Goal: Communication & Community: Answer question/provide support

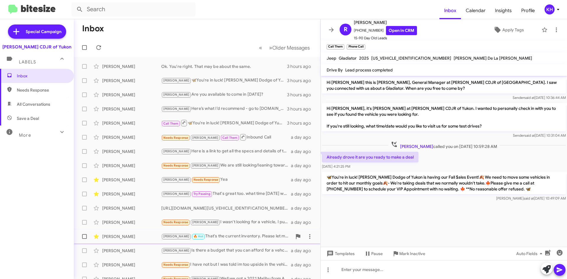
click at [250, 236] on div "[PERSON_NAME] 🔥 Hot That's the current inventory. Please let me know what you s…" at bounding box center [226, 236] width 131 height 7
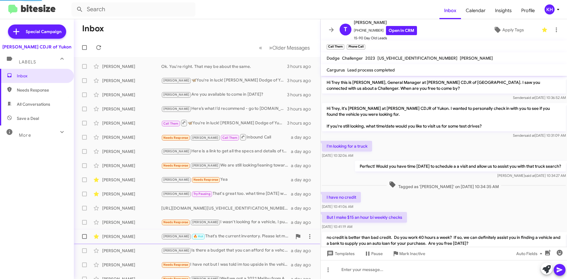
scroll to position [147, 0]
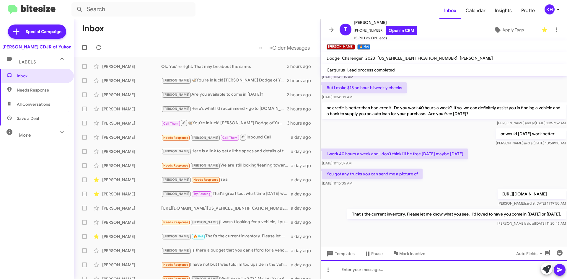
click at [354, 270] on div at bounding box center [443, 269] width 246 height 19
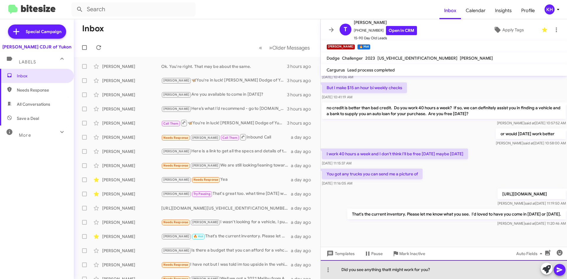
click at [390, 267] on div "Did you see anything thatt might work for you?" at bounding box center [443, 269] width 246 height 19
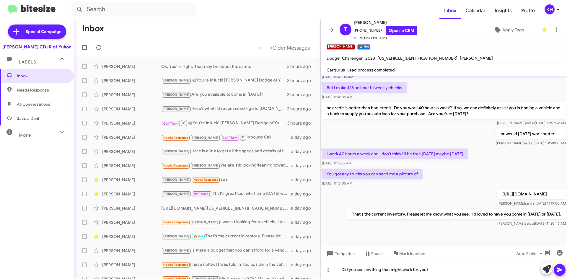
click at [559, 272] on icon at bounding box center [559, 269] width 7 height 7
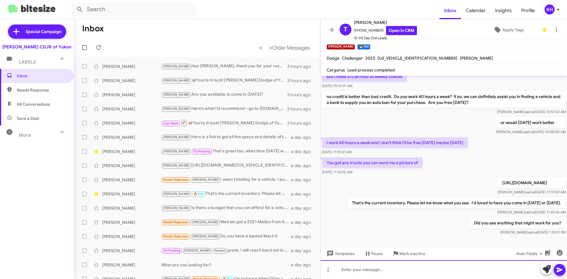
scroll to position [169, 0]
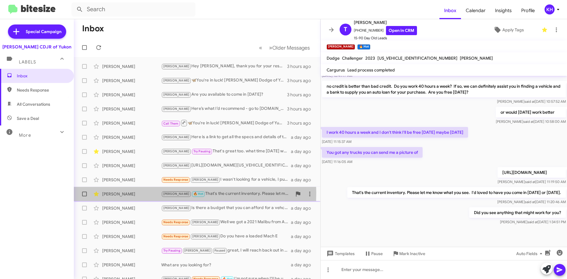
click at [113, 193] on div "[PERSON_NAME]" at bounding box center [131, 194] width 59 height 6
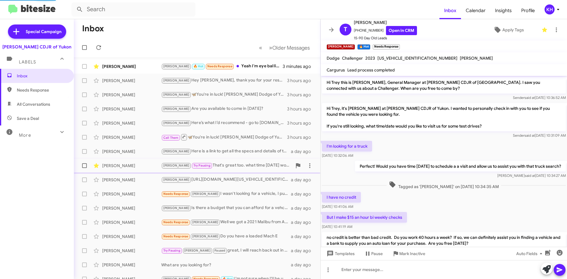
scroll to position [179, 0]
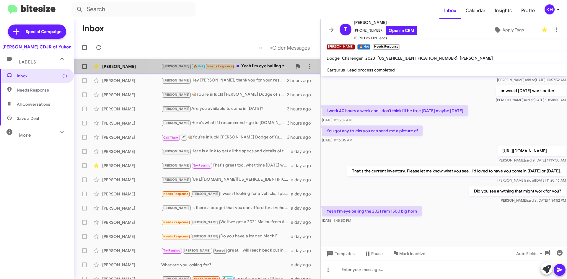
click at [244, 64] on div "Kristy 🔥 Hot Needs Response Yeah I'm eye balling the 2021 ram 1500 big horn" at bounding box center [226, 66] width 131 height 7
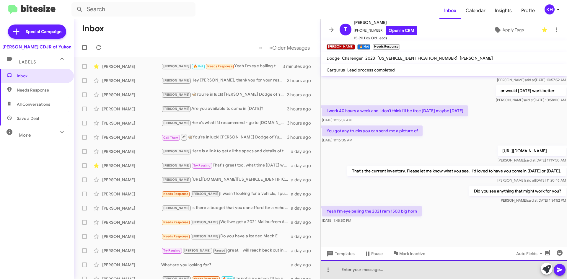
click at [361, 269] on div at bounding box center [443, 269] width 246 height 19
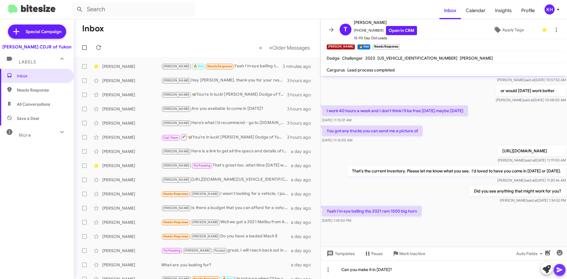
click at [564, 273] on button at bounding box center [559, 270] width 12 height 12
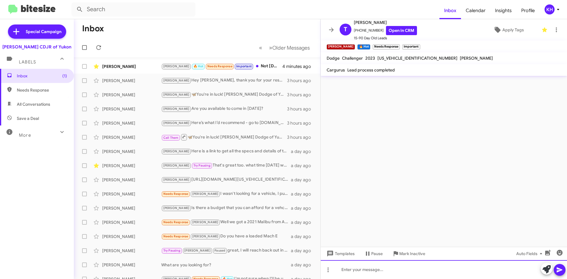
scroll to position [0, 0]
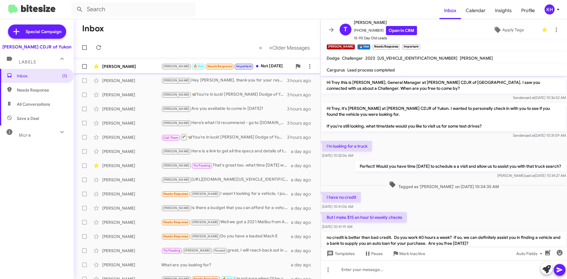
click at [249, 65] on div "Kristy 🔥 Hot Needs Response Important Not today" at bounding box center [226, 66] width 131 height 7
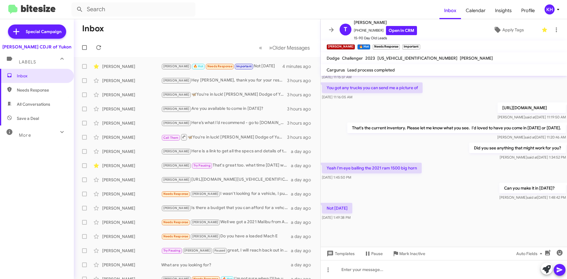
scroll to position [233, 0]
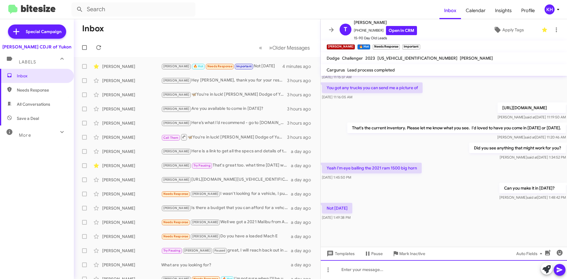
click at [348, 267] on div at bounding box center [443, 269] width 246 height 19
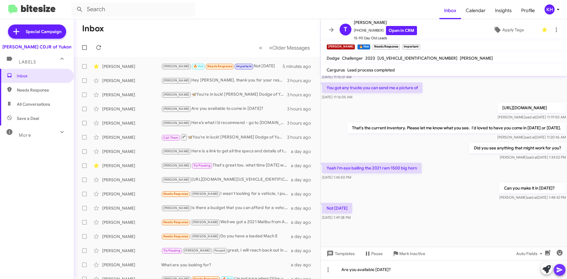
click at [559, 270] on icon at bounding box center [559, 269] width 6 height 5
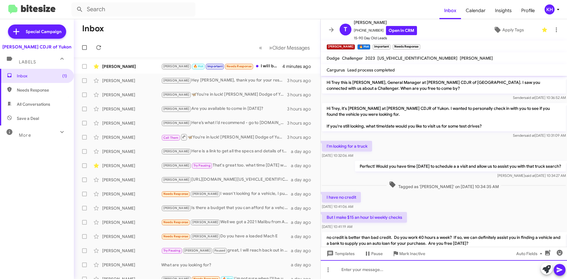
scroll to position [276, 0]
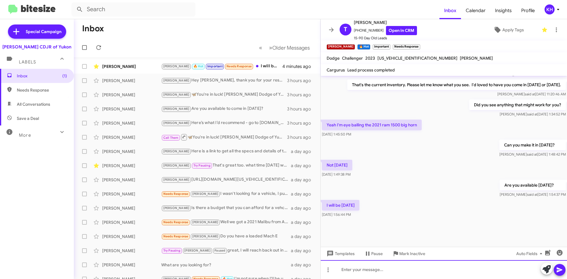
click at [354, 269] on div at bounding box center [443, 269] width 246 height 19
click at [344, 269] on div "what time works for you?" at bounding box center [443, 269] width 246 height 19
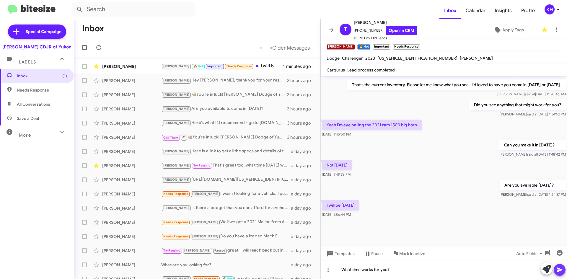
click at [558, 270] on icon at bounding box center [559, 269] width 7 height 7
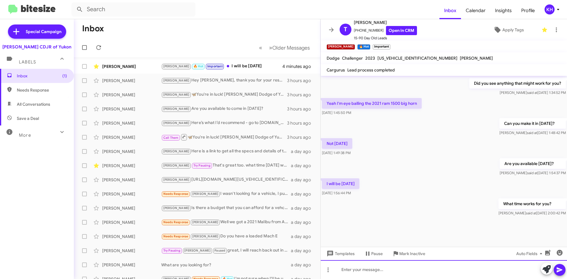
scroll to position [298, 0]
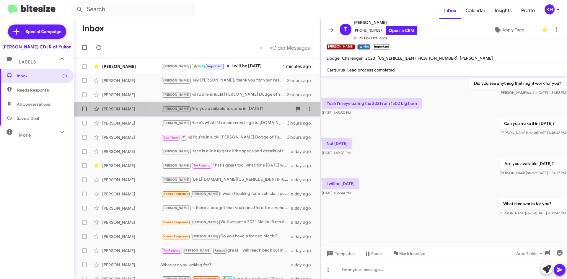
click at [229, 108] on div "Kristy Are you available to come in today?" at bounding box center [226, 108] width 131 height 7
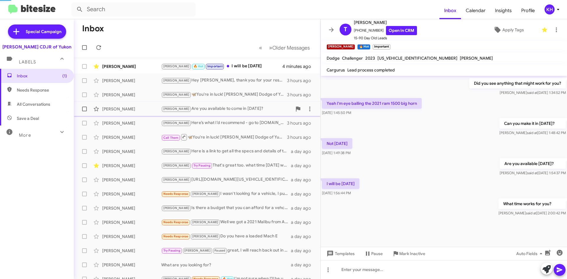
scroll to position [28, 0]
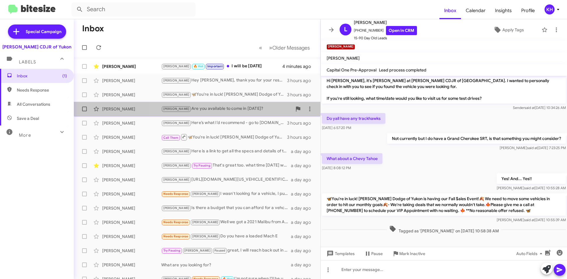
click at [206, 109] on div "Kristy Are you available to come in today?" at bounding box center [226, 108] width 131 height 7
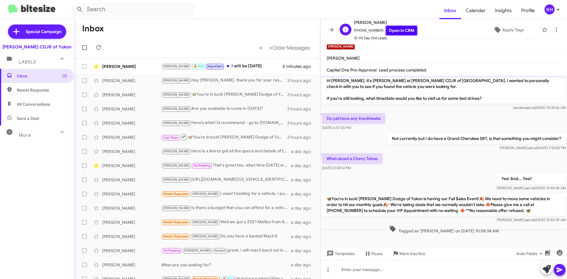
click at [400, 27] on link "Open in CRM" at bounding box center [401, 30] width 31 height 9
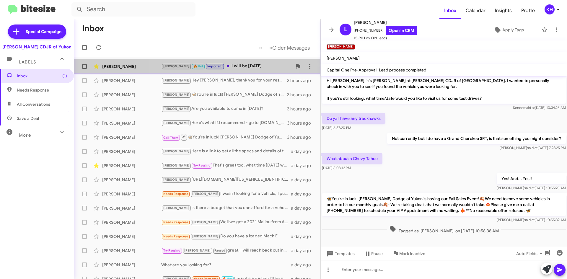
click at [228, 66] on div "Kristy 🔥 Hot Important I will be friday" at bounding box center [226, 66] width 131 height 7
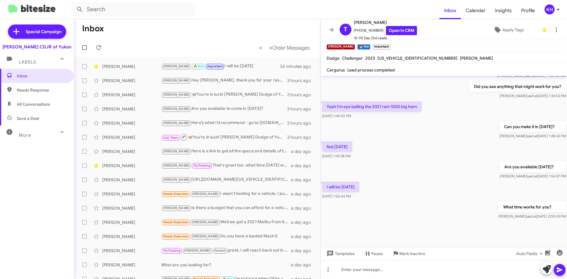
scroll to position [298, 0]
